Goal: Information Seeking & Learning: Understand process/instructions

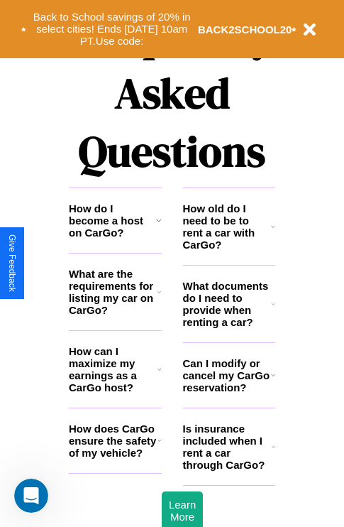
scroll to position [1719, 0]
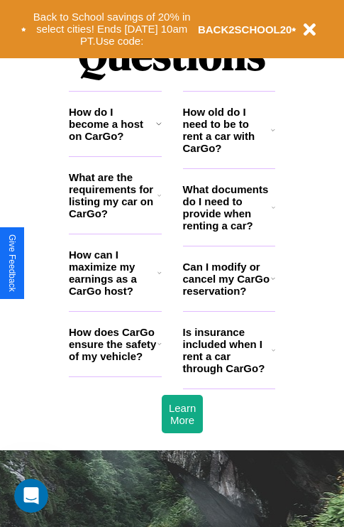
click at [115, 142] on h3 "How do I become a host on CarGo?" at bounding box center [112, 124] width 87 height 36
click at [272, 284] on icon at bounding box center [273, 277] width 4 height 11
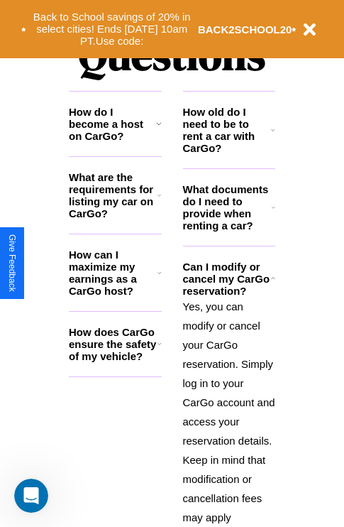
click at [159, 278] on icon at bounding box center [160, 272] width 4 height 11
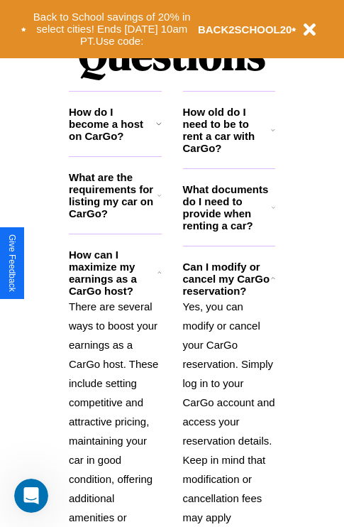
click at [273, 213] on icon at bounding box center [274, 207] width 4 height 11
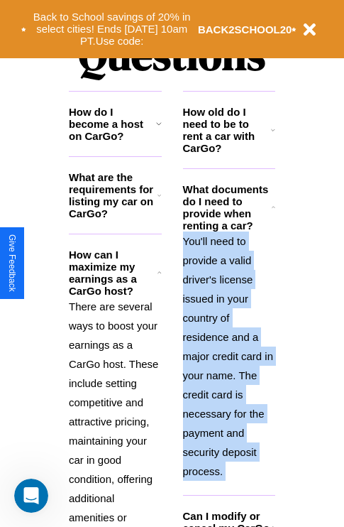
scroll to position [2063, 0]
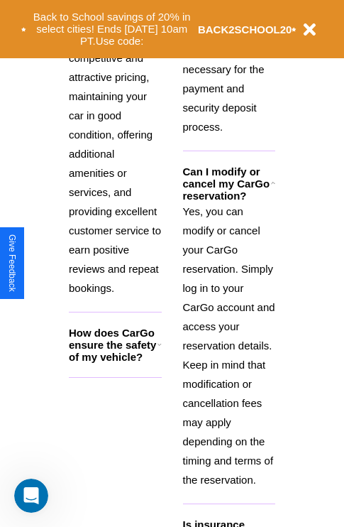
click at [228, 350] on p "Yes, you can modify or cancel your CarGo reservation. Simply log in to your Car…" at bounding box center [229, 345] width 93 height 287
click at [159, 350] on icon at bounding box center [160, 343] width 4 height 11
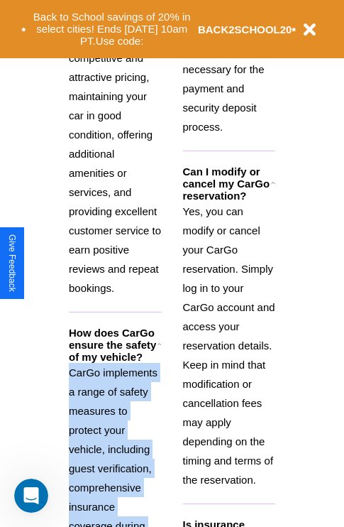
scroll to position [1352, 0]
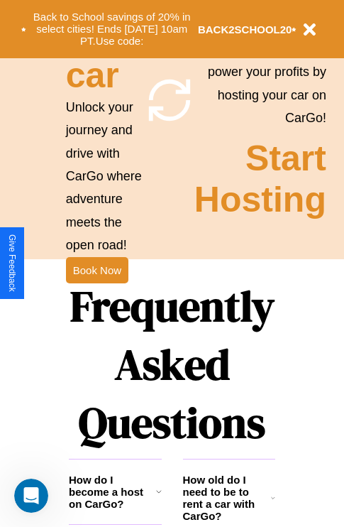
click at [273, 503] on icon at bounding box center [273, 497] width 4 height 11
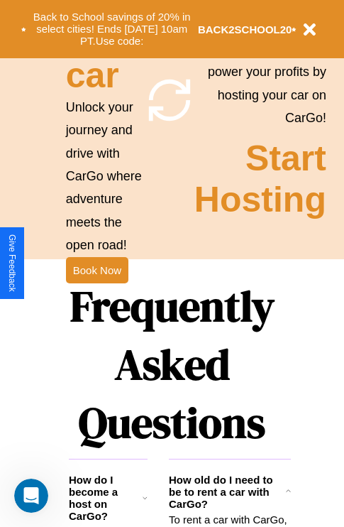
scroll to position [1382, 0]
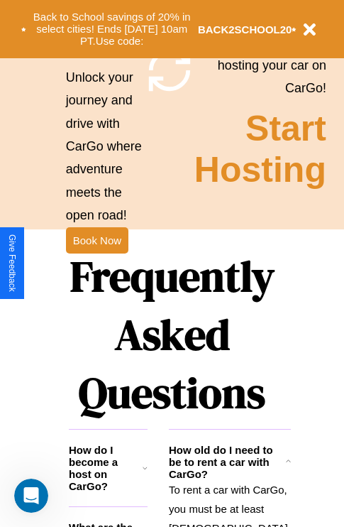
click at [97, 263] on h1 "Frequently Asked Questions" at bounding box center [172, 334] width 206 height 189
